Goal: Task Accomplishment & Management: Use online tool/utility

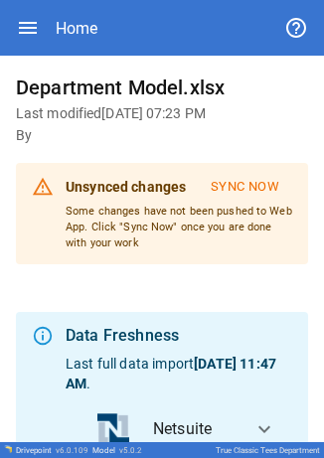
click at [74, 125] on h6 "By" at bounding box center [162, 136] width 292 height 22
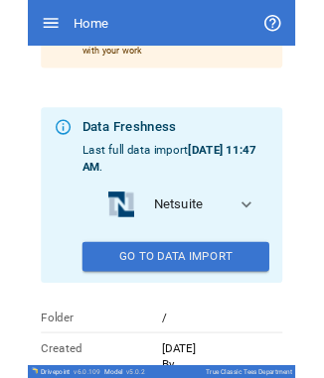
scroll to position [184, 0]
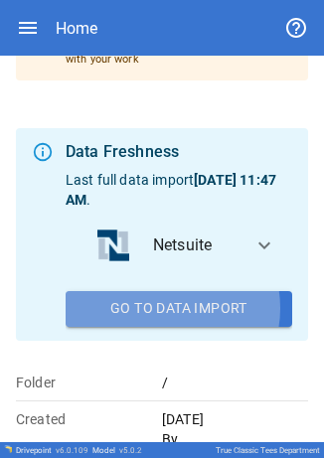
click at [164, 327] on button "Go To Data Import" at bounding box center [179, 309] width 226 height 36
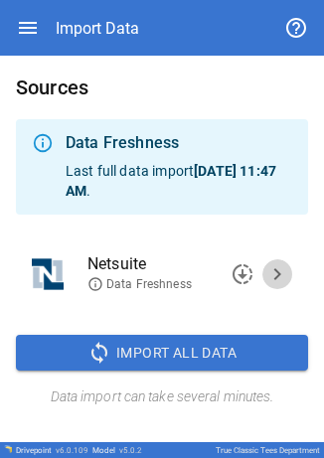
click at [272, 279] on span "chevron_right" at bounding box center [277, 274] width 24 height 24
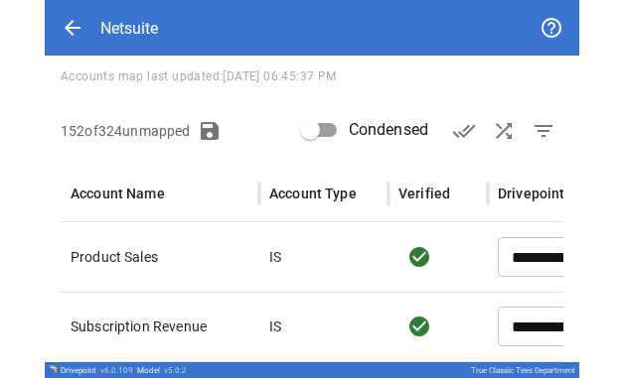
scroll to position [173, 0]
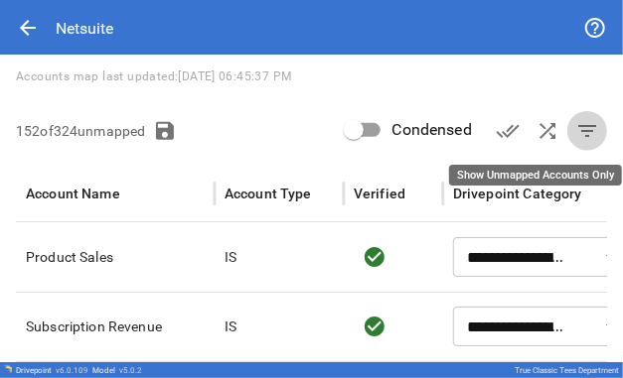
click at [575, 129] on span "filter_list" at bounding box center [587, 131] width 24 height 24
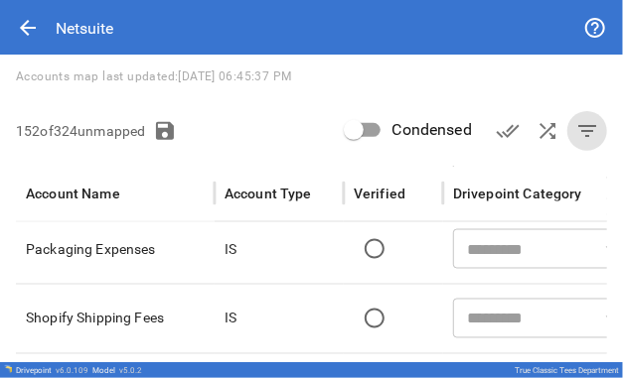
scroll to position [841, 0]
click at [280, 99] on div "You are about to import Netsuite data. If you want to rebuild the data in the D…" at bounding box center [311, 166] width 623 height 567
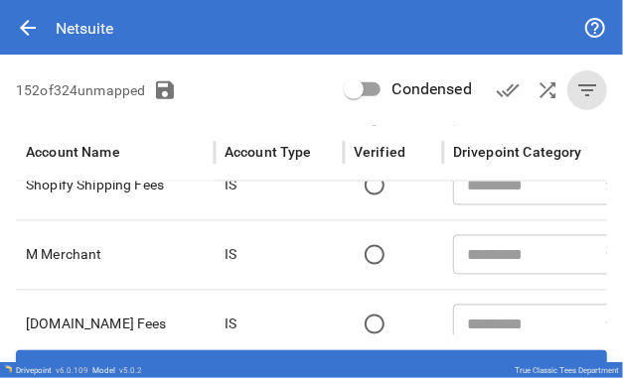
scroll to position [260, 0]
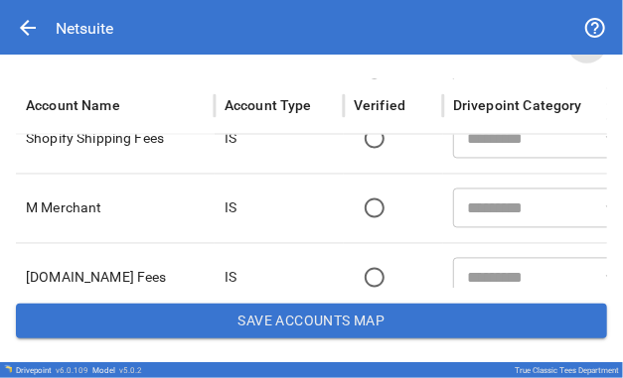
click at [303, 295] on div "You are about to import Netsuite data. If you want to rebuild the data in the D…" at bounding box center [311, 78] width 623 height 567
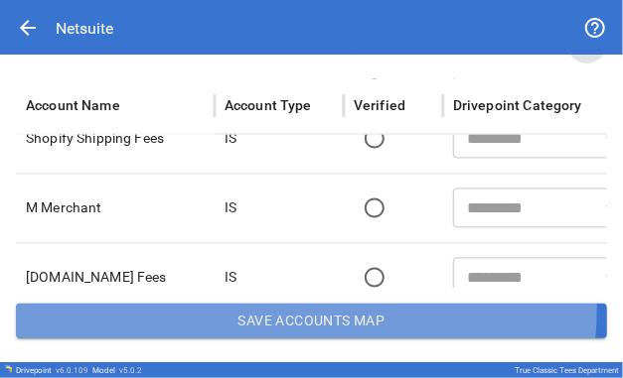
click at [305, 310] on button "Save Accounts Map" at bounding box center [311, 322] width 591 height 36
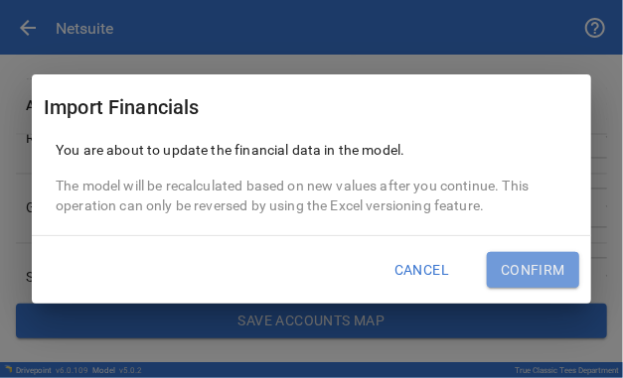
click at [512, 272] on button "Confirm" at bounding box center [532, 270] width 92 height 36
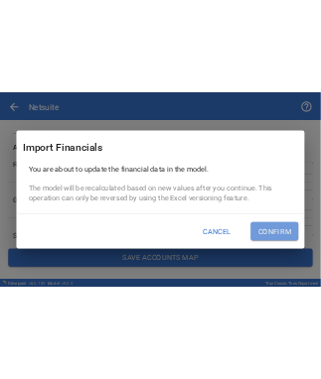
scroll to position [0, 0]
